Goal: Navigation & Orientation: Understand site structure

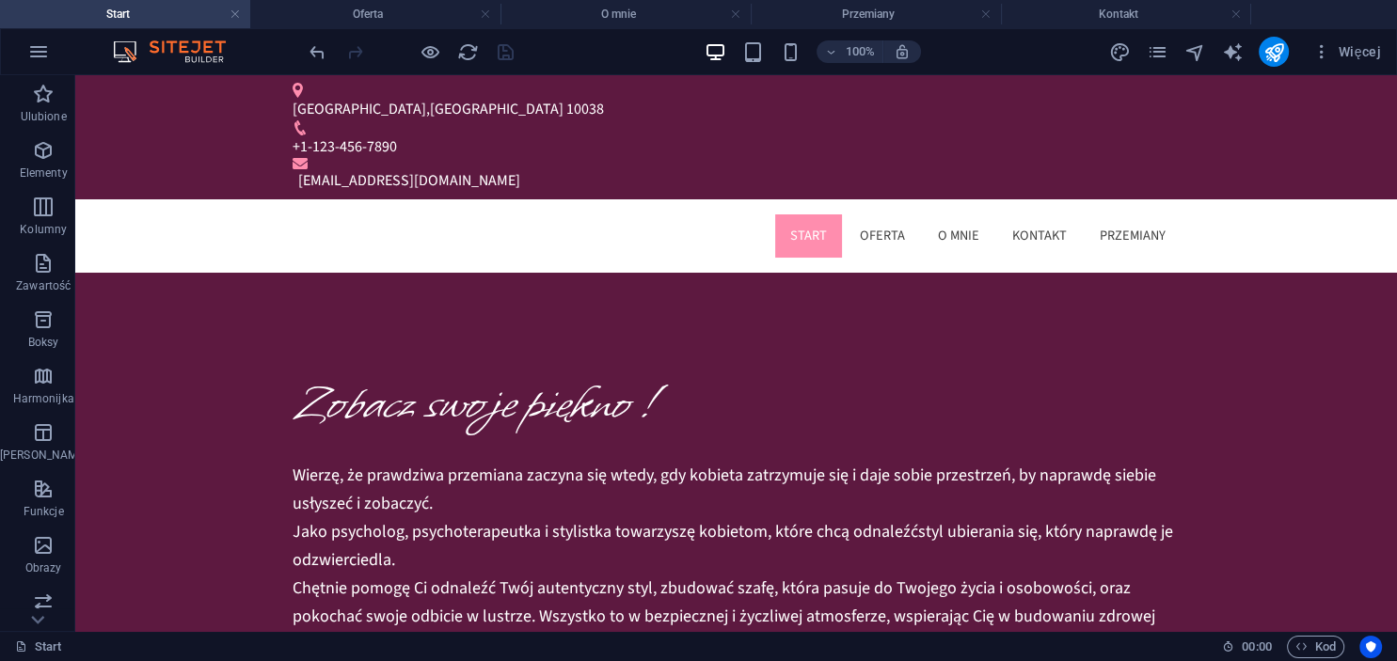
click at [434, 63] on div at bounding box center [411, 52] width 211 height 30
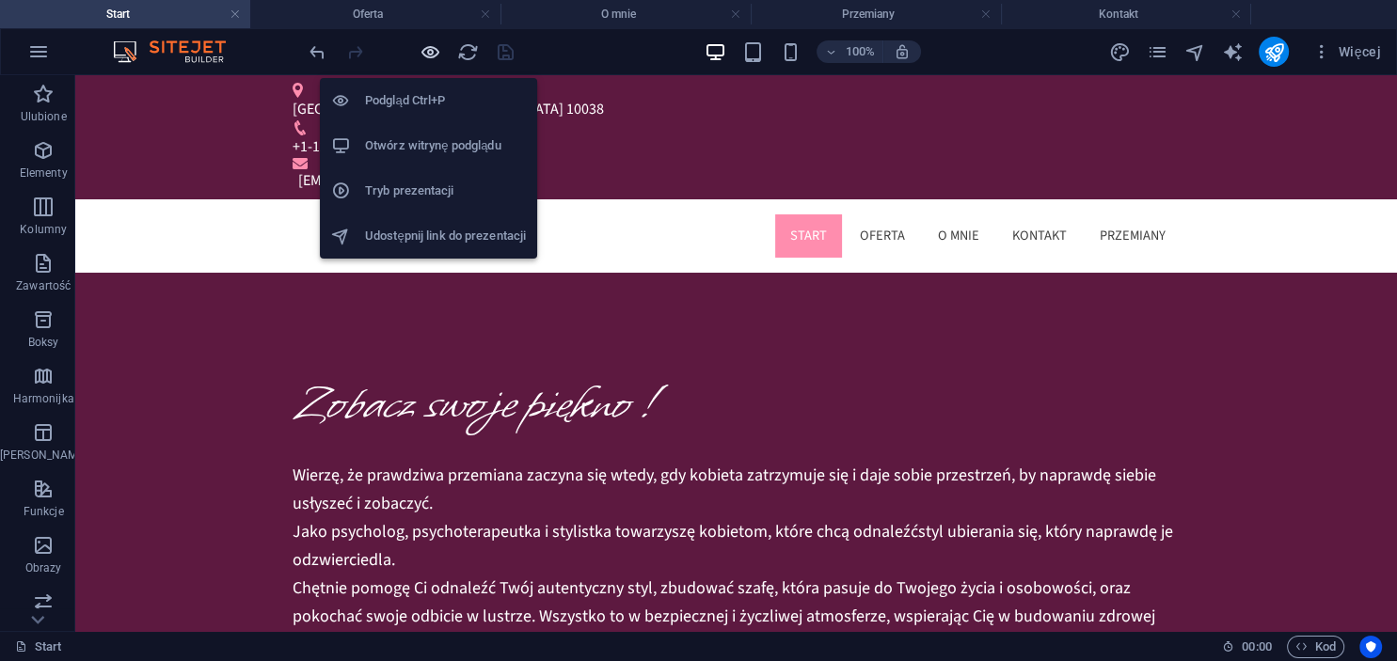
click at [430, 55] on icon "button" at bounding box center [430, 52] width 22 height 22
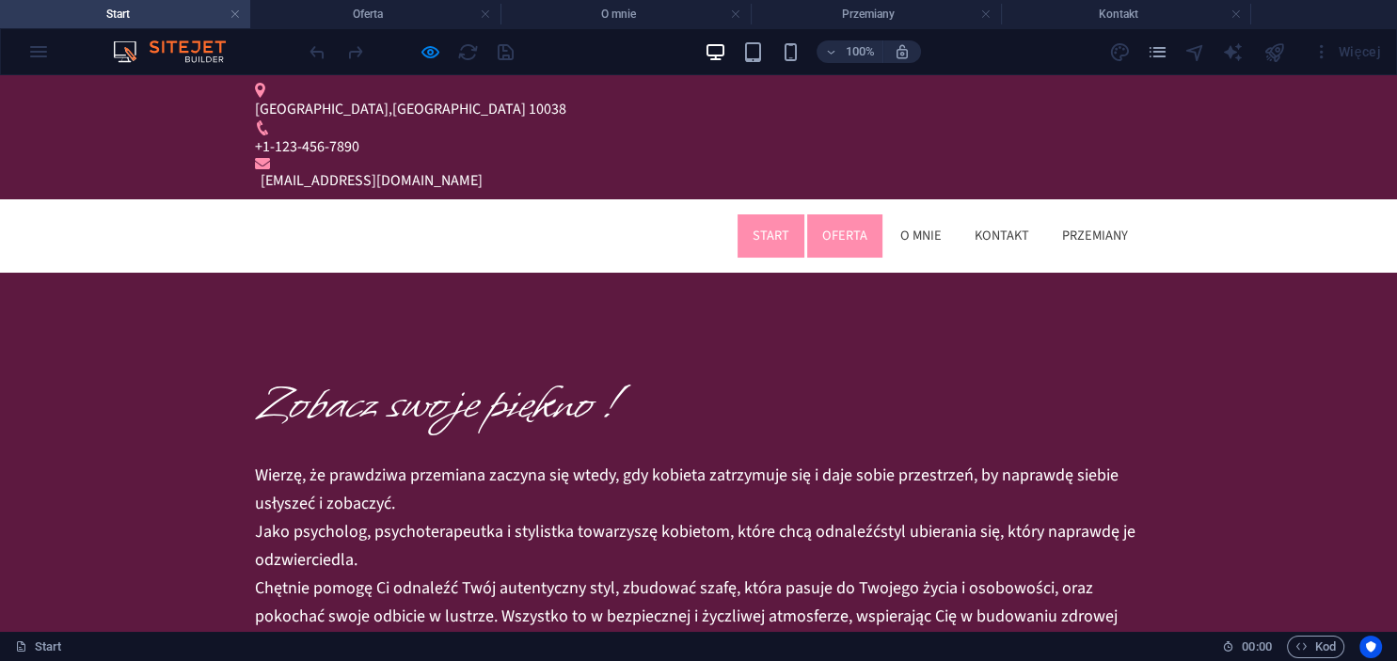
drag, startPoint x: 852, startPoint y: 149, endPoint x: 901, endPoint y: 159, distance: 50.0
click at [852, 214] on link "Oferta" at bounding box center [844, 235] width 75 height 43
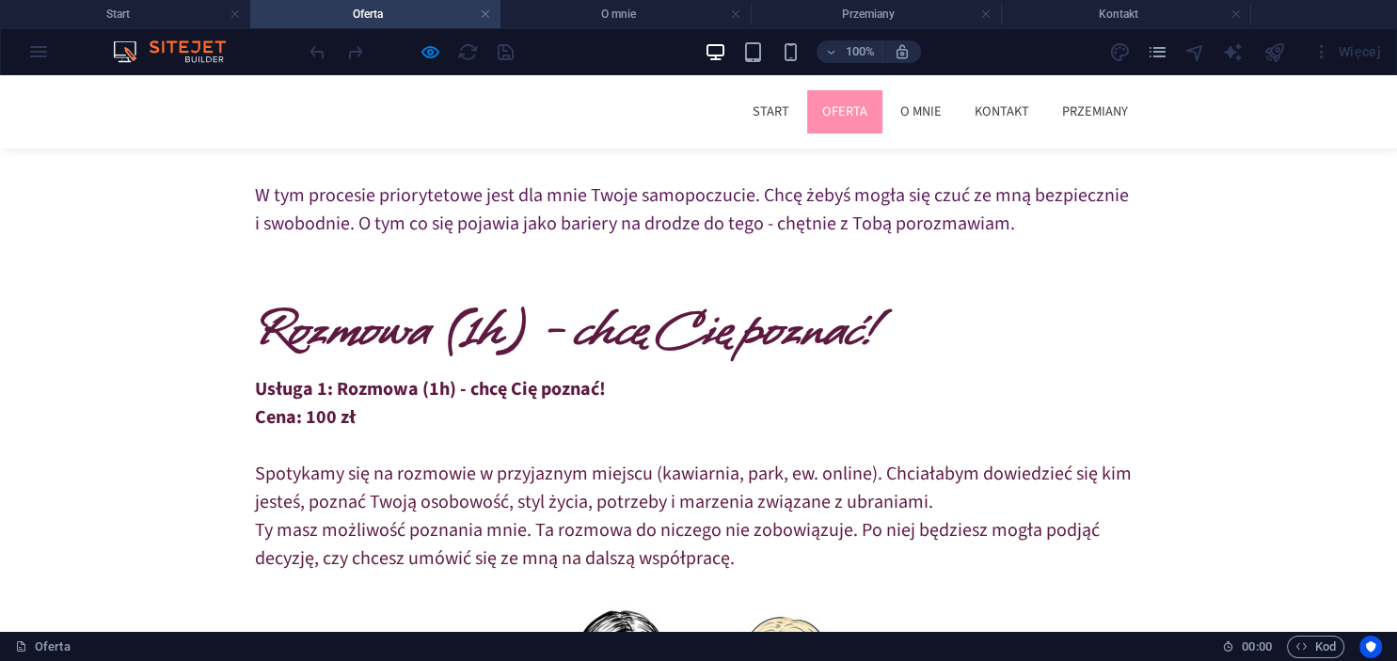
scroll to position [198, 0]
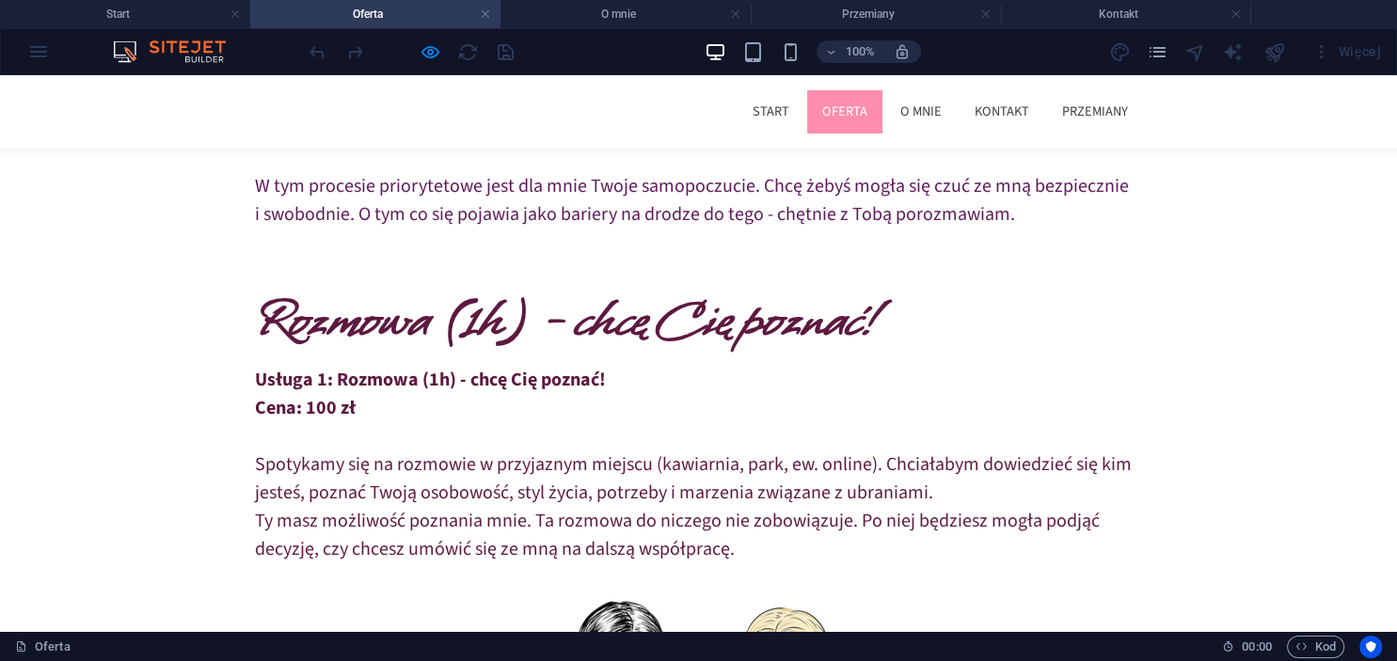
click at [561, 323] on strong "Rozmowa (1h) - chcę Cię poznać!" at bounding box center [566, 320] width 622 height 77
click at [548, 323] on strong "Rozmowa (1h) - chcę Cię poznać!" at bounding box center [566, 320] width 622 height 77
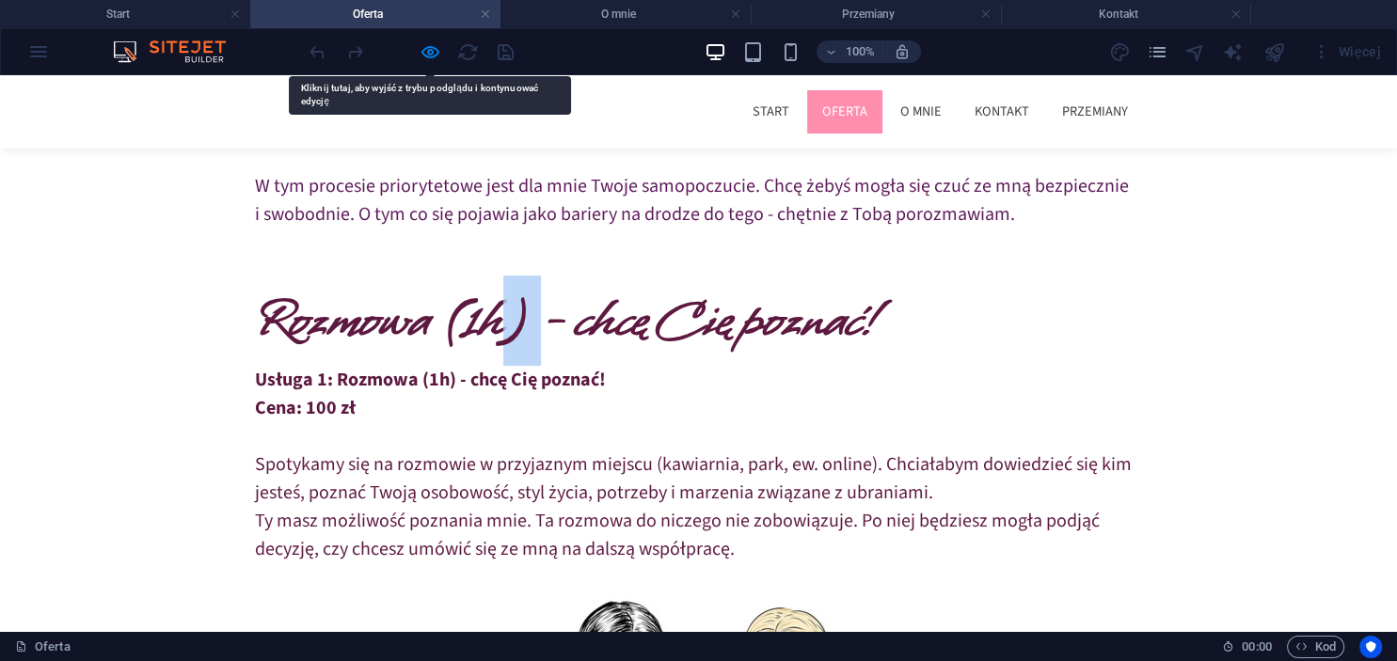
click at [540, 323] on strong "Rozmowa (1h) - chcę Cię poznać!" at bounding box center [566, 320] width 622 height 77
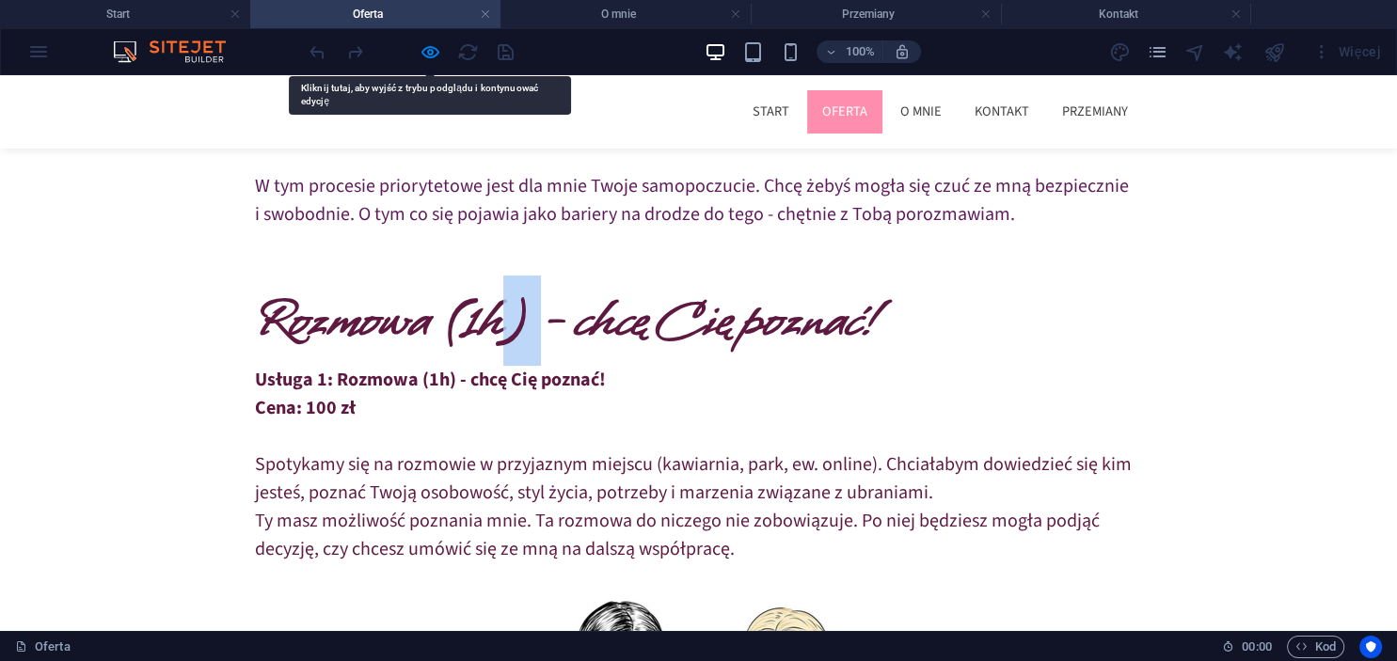
click at [540, 323] on strong "Rozmowa (1h) - chcę Cię poznać!" at bounding box center [566, 320] width 622 height 77
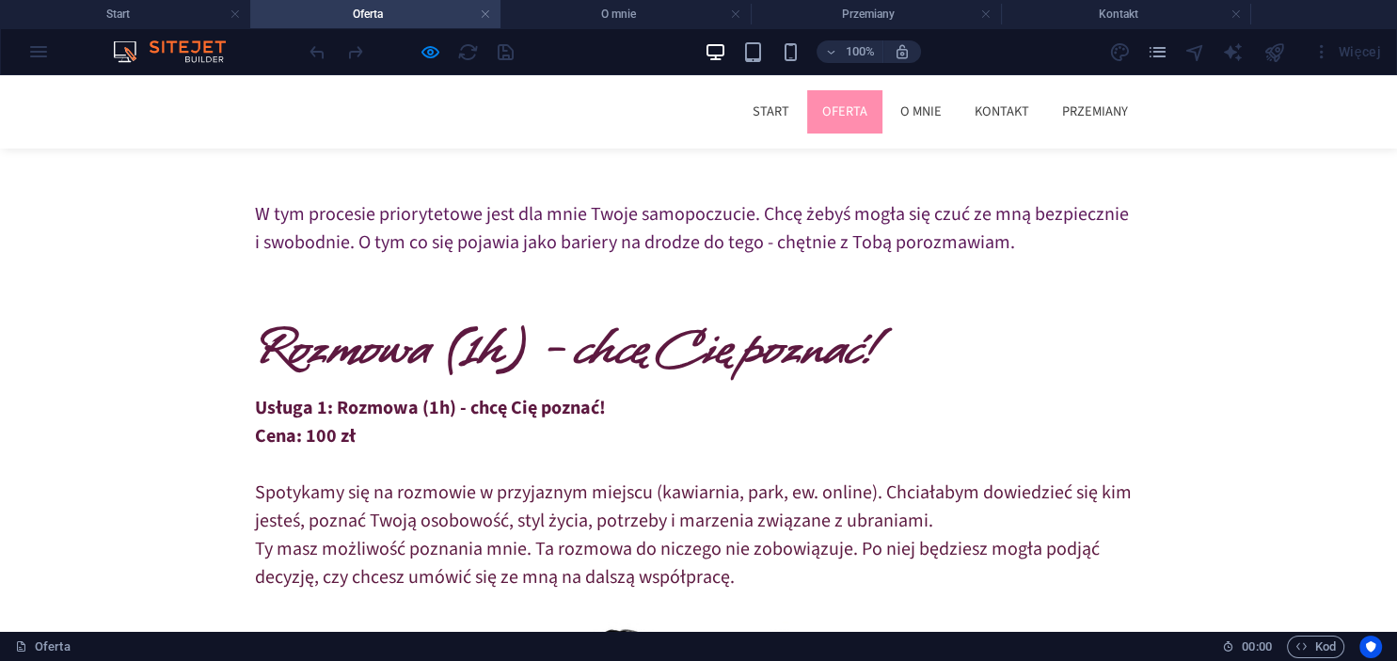
scroll to position [0, 0]
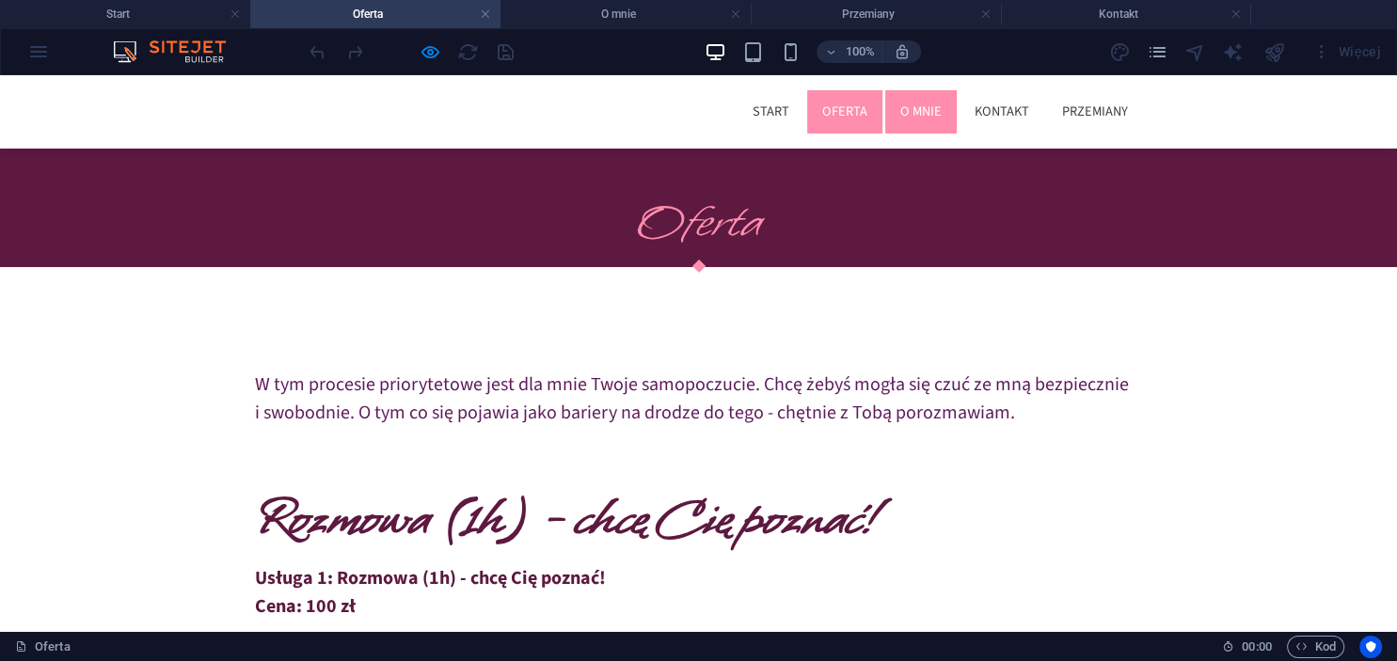
click at [912, 103] on link "O mnie" at bounding box center [920, 111] width 71 height 43
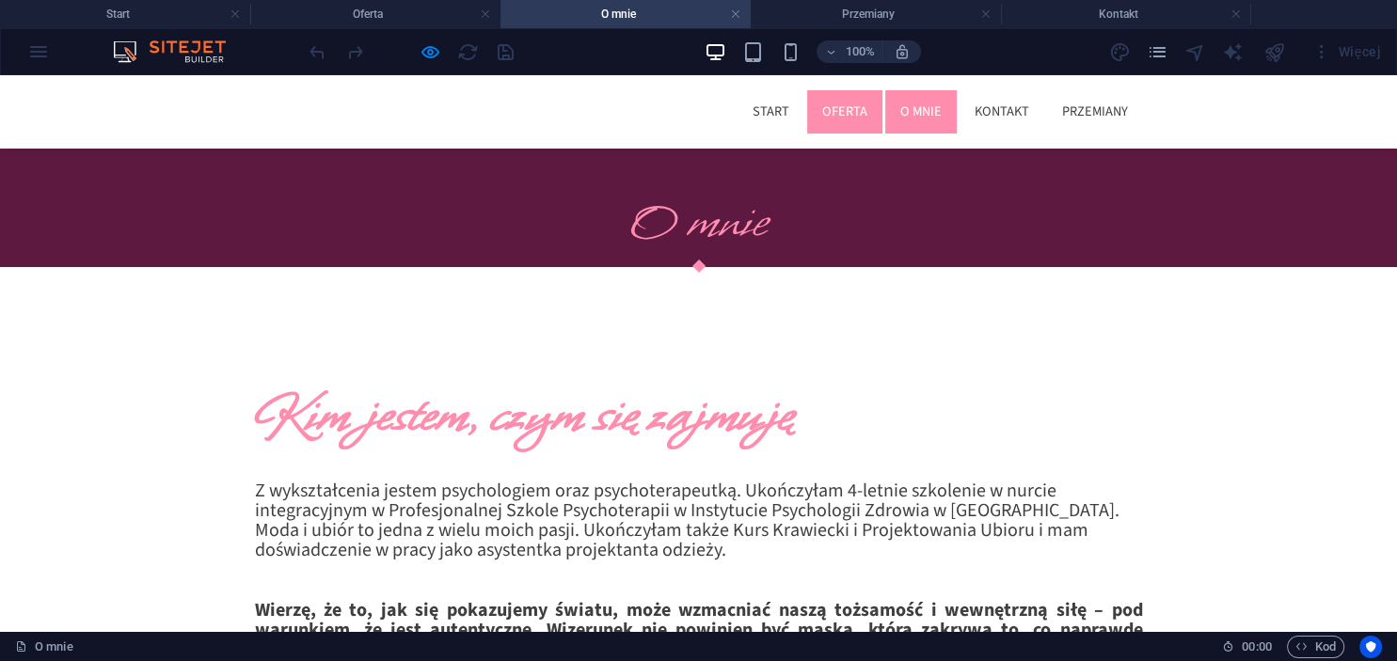
click at [832, 129] on link "Oferta" at bounding box center [844, 111] width 75 height 43
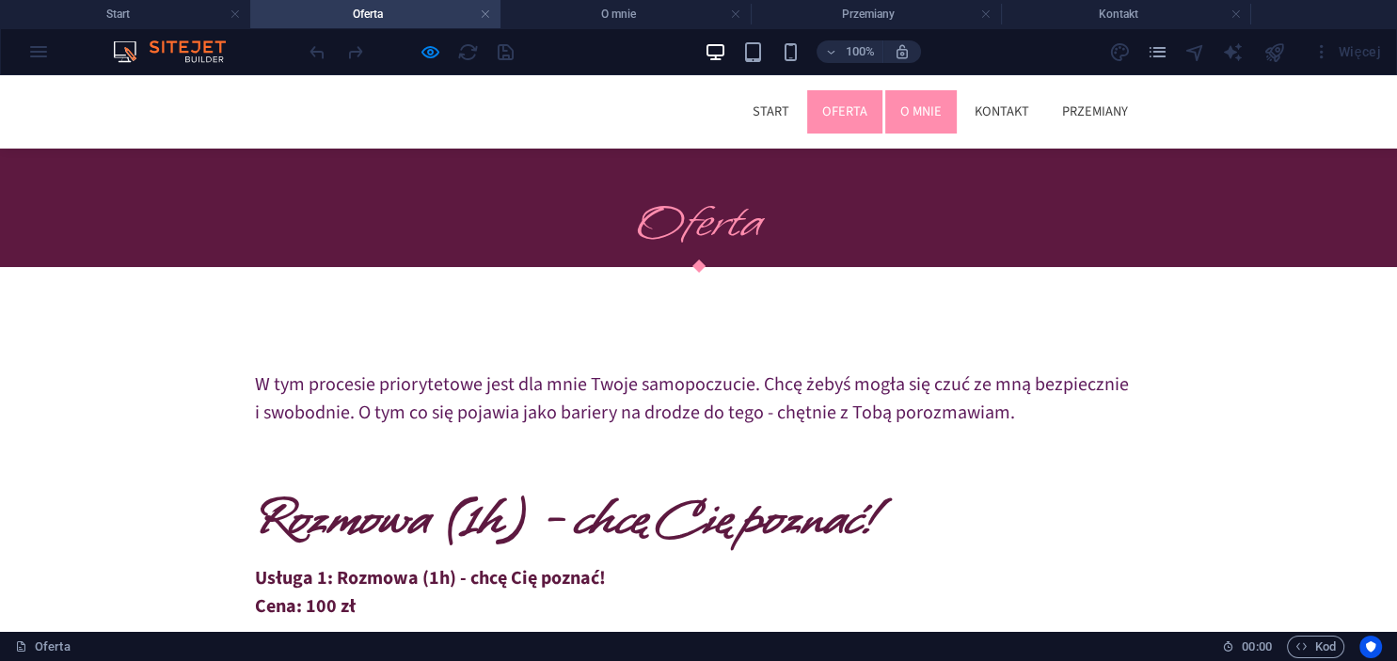
click at [908, 115] on link "O mnie" at bounding box center [920, 111] width 71 height 43
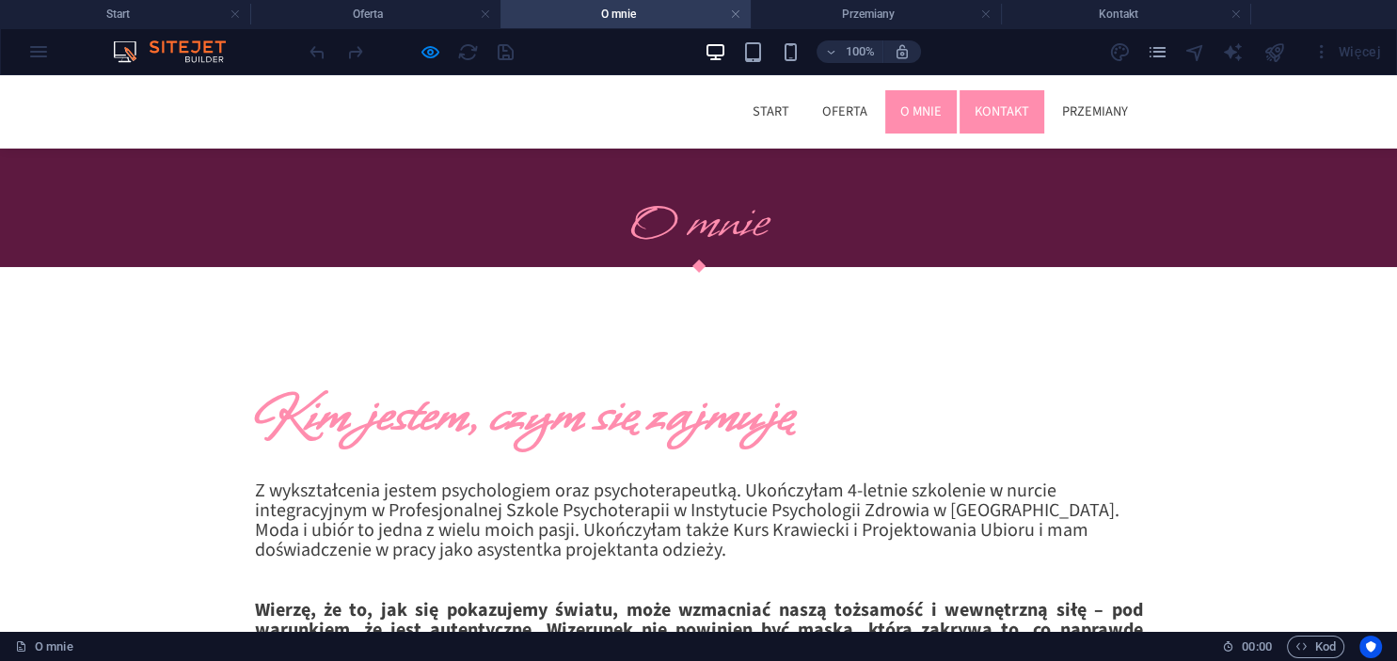
click at [1009, 112] on link "Kontakt" at bounding box center [1001, 111] width 85 height 43
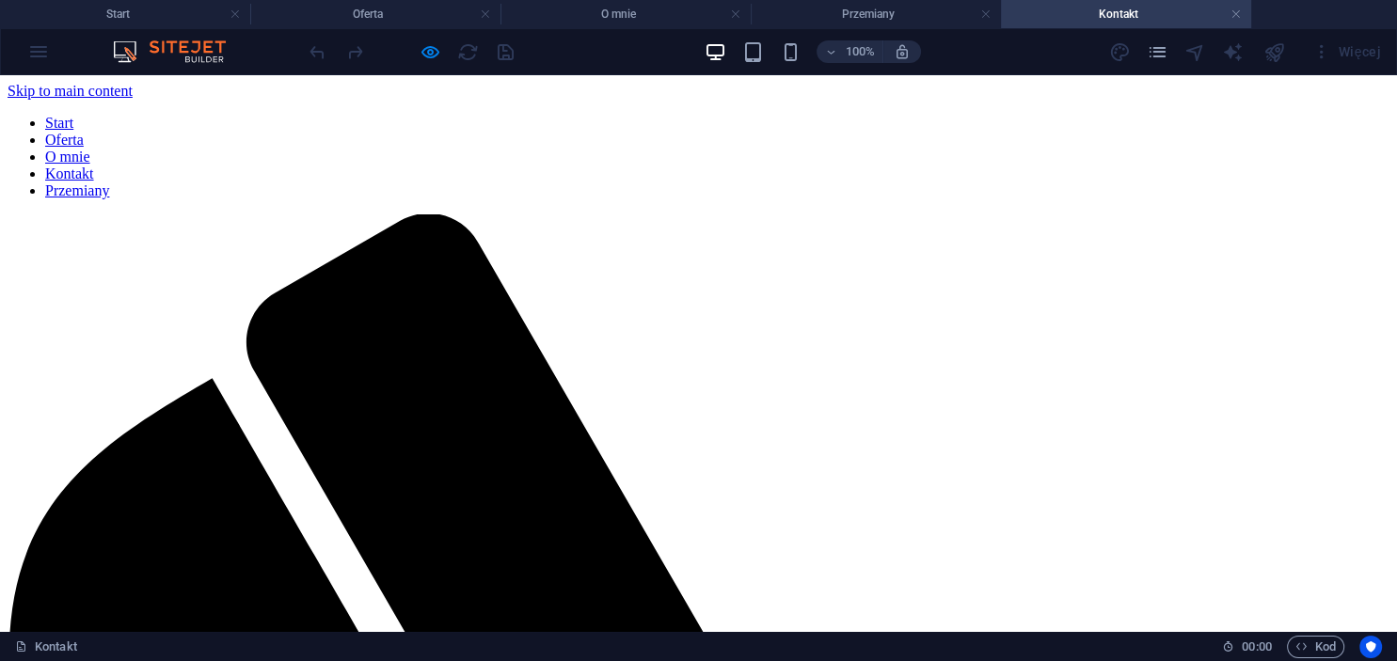
click at [109, 182] on link "Przemiany" at bounding box center [77, 190] width 64 height 16
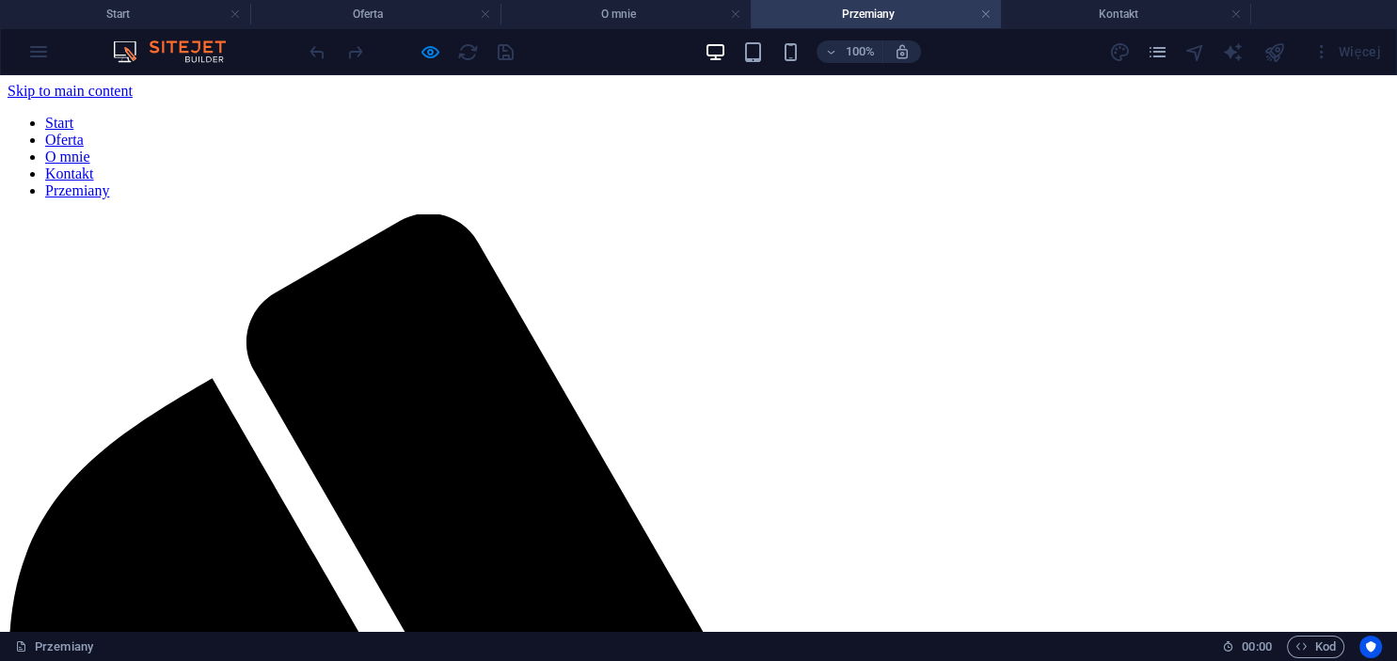
click at [73, 115] on link "Start" at bounding box center [59, 123] width 28 height 16
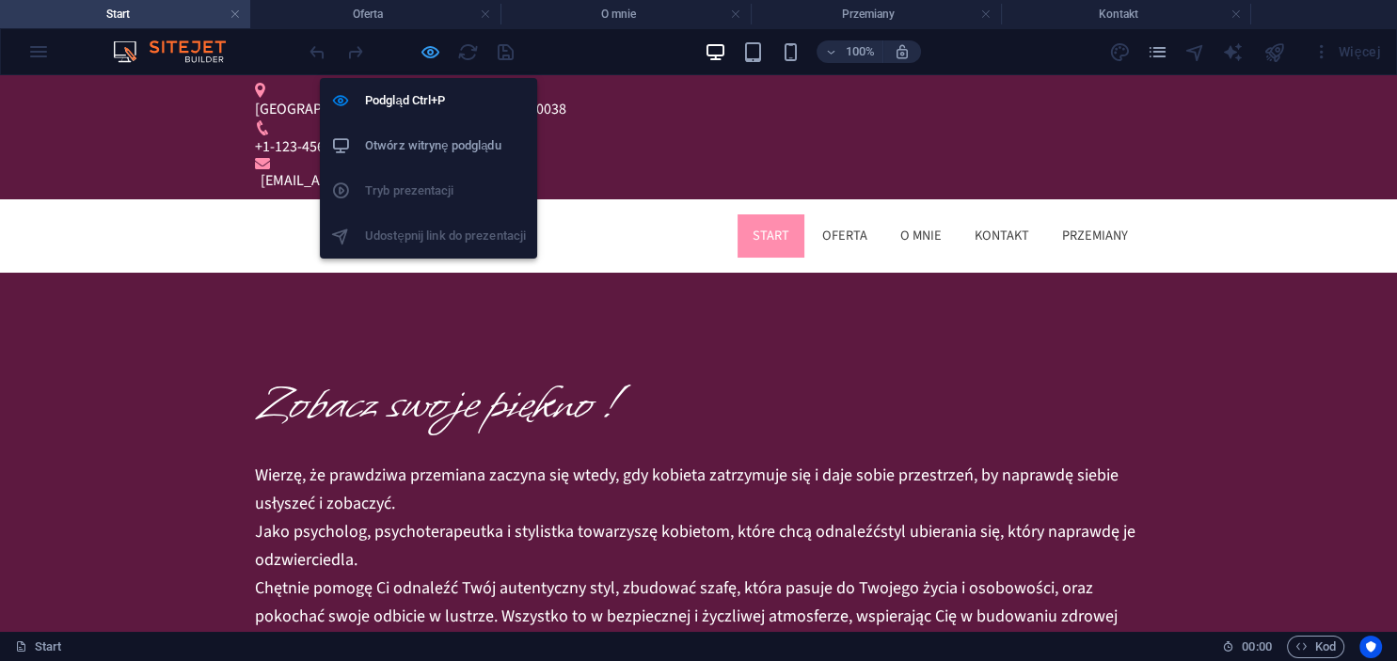
click at [429, 58] on icon "button" at bounding box center [430, 52] width 22 height 22
